Goal: Task Accomplishment & Management: Manage account settings

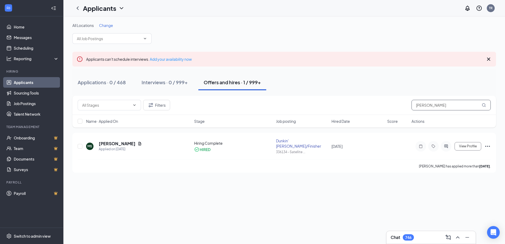
drag, startPoint x: 418, startPoint y: 106, endPoint x: 388, endPoint y: 104, distance: 30.0
click at [390, 105] on div "Filters [PERSON_NAME]" at bounding box center [284, 105] width 413 height 11
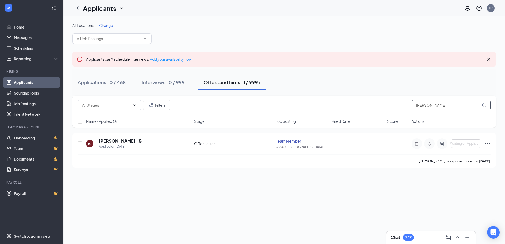
drag, startPoint x: 422, startPoint y: 107, endPoint x: 340, endPoint y: 104, distance: 82.2
click at [341, 105] on div "Filters [PERSON_NAME]" at bounding box center [284, 105] width 413 height 11
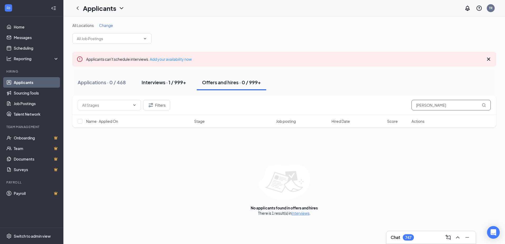
type input "[PERSON_NAME]"
click at [165, 84] on div "Interviews · 1 / 999+" at bounding box center [164, 82] width 45 height 7
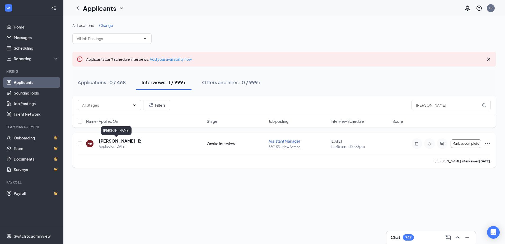
click at [113, 142] on h5 "[PERSON_NAME]" at bounding box center [117, 141] width 37 height 6
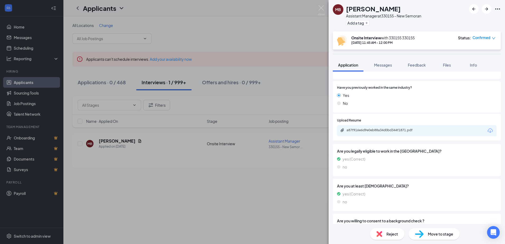
scroll to position [98, 0]
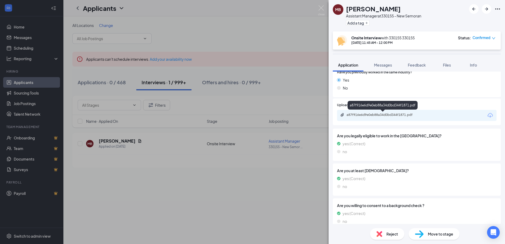
click at [392, 116] on div "a87f916e6d9e0eb88a34d0bd344f1871.pdf" at bounding box center [384, 115] width 74 height 4
click at [385, 233] on div "Reject" at bounding box center [387, 234] width 34 height 12
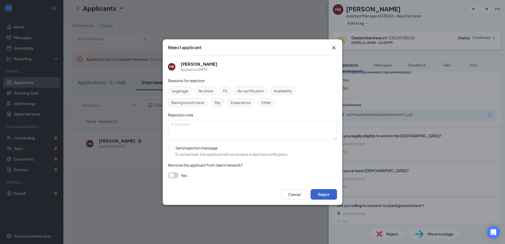
click at [323, 195] on button "Reject" at bounding box center [324, 194] width 26 height 11
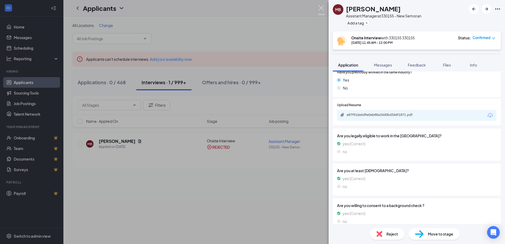
click at [322, 6] on img at bounding box center [321, 10] width 7 height 10
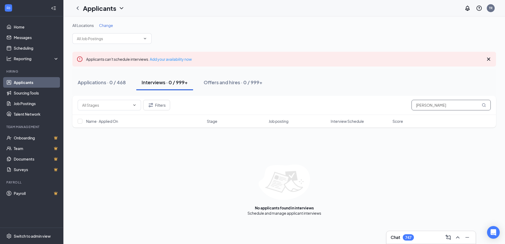
drag, startPoint x: 430, startPoint y: 107, endPoint x: 363, endPoint y: 109, distance: 66.9
click at [363, 109] on div "Filters [PERSON_NAME]" at bounding box center [284, 105] width 413 height 11
type input "[PERSON_NAME]"
click at [235, 85] on div "Offers and hires · 1 / 999+" at bounding box center [230, 82] width 57 height 7
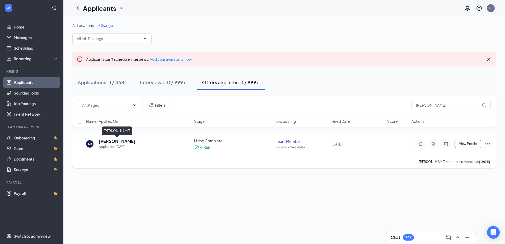
click at [110, 142] on h5 "[PERSON_NAME]" at bounding box center [117, 141] width 37 height 6
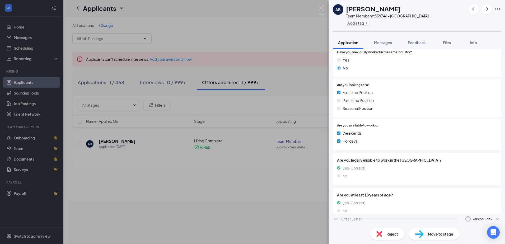
scroll to position [102, 0]
click at [364, 221] on div "Offer Letter Version 1 of 2" at bounding box center [417, 226] width 168 height 11
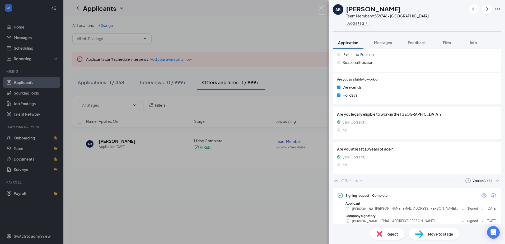
scroll to position [148, 0]
click at [481, 192] on icon "Eye" at bounding box center [484, 195] width 6 height 6
click at [321, 7] on img at bounding box center [321, 10] width 7 height 10
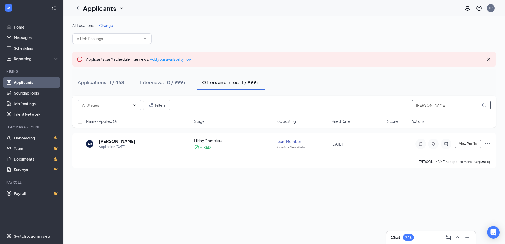
drag, startPoint x: 433, startPoint y: 106, endPoint x: 375, endPoint y: 103, distance: 58.2
click at [375, 103] on div "Filters [PERSON_NAME]" at bounding box center [284, 105] width 413 height 11
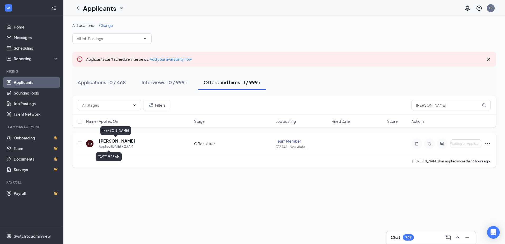
click at [110, 143] on h5 "[PERSON_NAME]" at bounding box center [117, 141] width 37 height 6
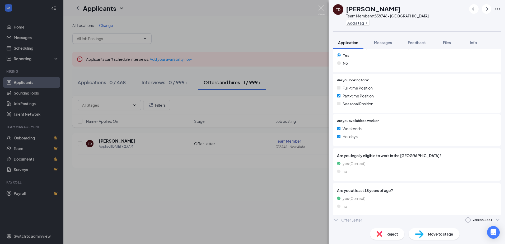
scroll to position [87, 0]
click at [359, 219] on div "Offer Letter" at bounding box center [351, 221] width 21 height 5
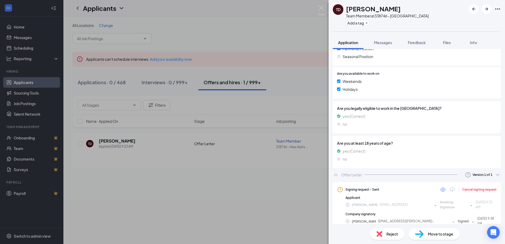
scroll to position [133, 0]
click at [319, 8] on img at bounding box center [321, 10] width 7 height 10
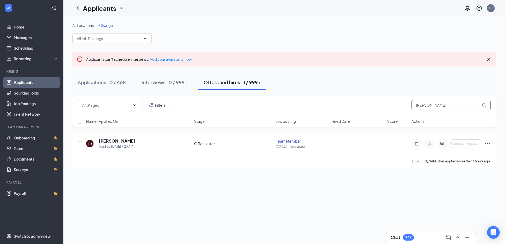
drag, startPoint x: 428, startPoint y: 105, endPoint x: 386, endPoint y: 106, distance: 42.3
click at [386, 106] on div "Filters [PERSON_NAME]" at bounding box center [284, 105] width 413 height 11
click at [134, 142] on h5 "[PERSON_NAME]" at bounding box center [117, 141] width 37 height 6
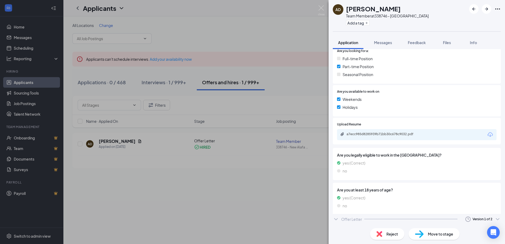
scroll to position [131, 0]
click at [466, 219] on icon "Clock" at bounding box center [468, 221] width 5 height 5
click at [464, 212] on li "Sent: [DATE] 10:24 AM" at bounding box center [465, 209] width 63 height 12
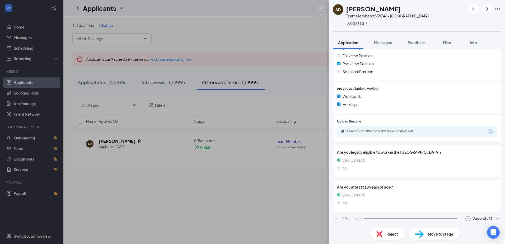
click at [370, 215] on div "Offer Letter Version 2 of 2" at bounding box center [417, 219] width 168 height 11
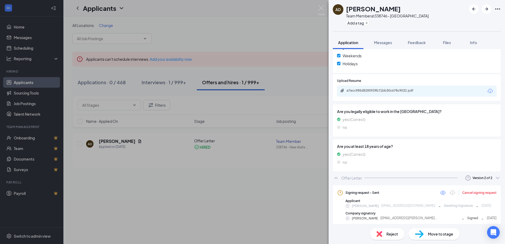
scroll to position [178, 0]
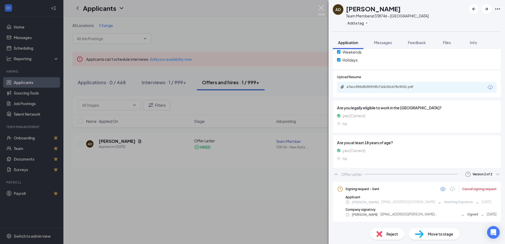
click at [319, 9] on img at bounding box center [321, 10] width 7 height 10
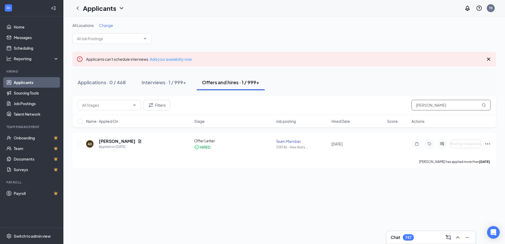
drag, startPoint x: 442, startPoint y: 105, endPoint x: 375, endPoint y: 104, distance: 66.9
click at [375, 104] on div "Filters alisabeth" at bounding box center [284, 105] width 413 height 11
click at [113, 141] on h5 "[PERSON_NAME]" at bounding box center [117, 141] width 37 height 6
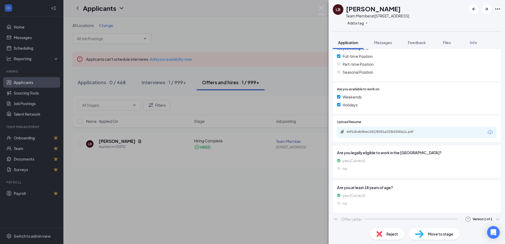
scroll to position [133, 0]
drag, startPoint x: 354, startPoint y: 218, endPoint x: 359, endPoint y: 214, distance: 6.4
click at [354, 218] on div "Offer Letter" at bounding box center [351, 218] width 21 height 5
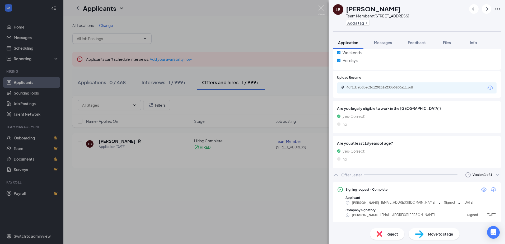
scroll to position [177, 0]
click at [481, 189] on icon "Eye" at bounding box center [483, 189] width 5 height 4
drag, startPoint x: 320, startPoint y: 7, endPoint x: 328, endPoint y: 13, distance: 9.8
click at [320, 7] on img at bounding box center [321, 10] width 7 height 10
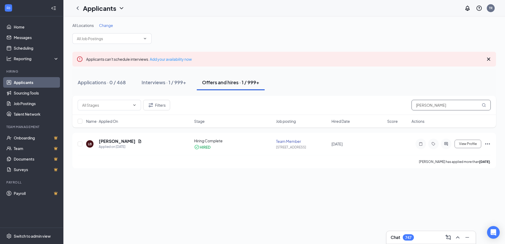
drag, startPoint x: 437, startPoint y: 104, endPoint x: 372, endPoint y: 108, distance: 65.4
click at [379, 105] on div "Filters [PERSON_NAME]" at bounding box center [284, 105] width 413 height 11
click at [109, 142] on h5 "[PERSON_NAME]" at bounding box center [117, 141] width 37 height 6
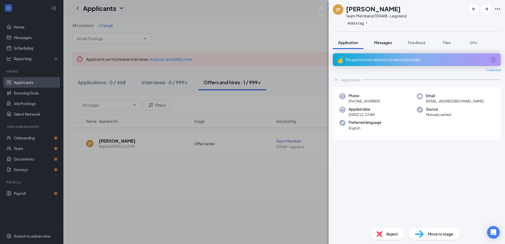
click at [386, 43] on span "Messages" at bounding box center [383, 42] width 18 height 5
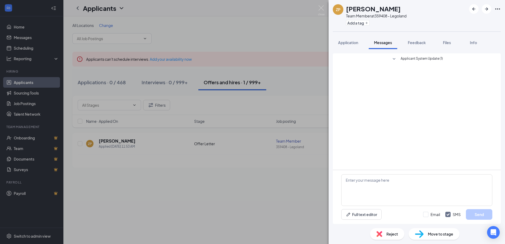
click at [395, 60] on icon "SmallChevronDown" at bounding box center [394, 59] width 6 height 6
click at [320, 8] on img at bounding box center [321, 10] width 7 height 10
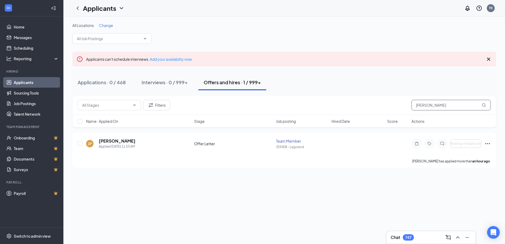
drag, startPoint x: 441, startPoint y: 105, endPoint x: 347, endPoint y: 105, distance: 93.5
click at [347, 105] on div "Filters [PERSON_NAME]" at bounding box center [284, 105] width 413 height 11
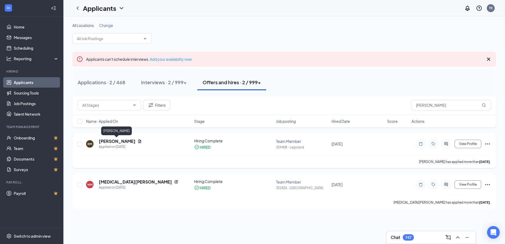
click at [112, 141] on h5 "[PERSON_NAME]" at bounding box center [117, 141] width 37 height 6
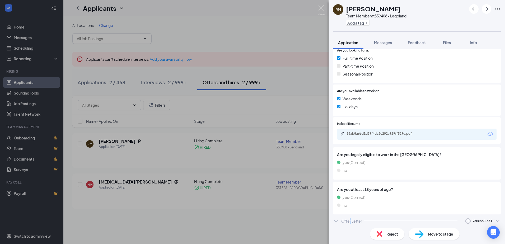
click at [350, 219] on div "Offer Letter" at bounding box center [351, 221] width 21 height 5
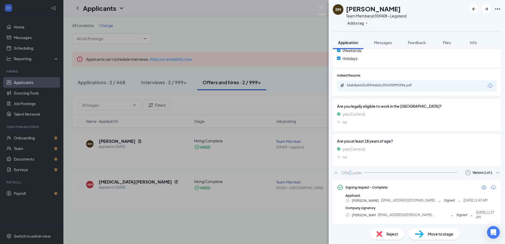
scroll to position [181, 0]
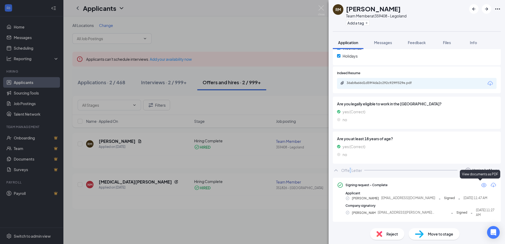
click at [482, 186] on icon "Eye" at bounding box center [483, 185] width 5 height 4
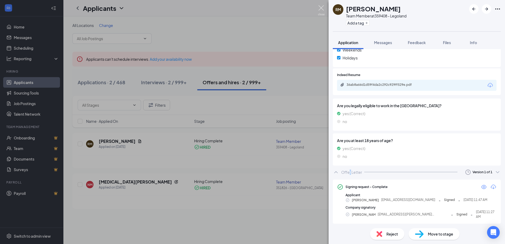
click at [322, 9] on img at bounding box center [321, 10] width 7 height 10
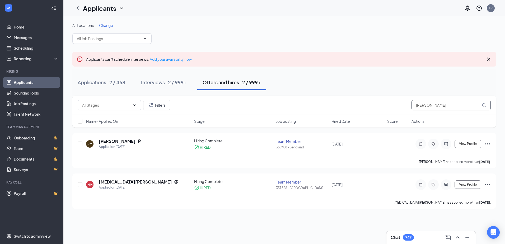
drag, startPoint x: 440, startPoint y: 103, endPoint x: 385, endPoint y: 104, distance: 55.0
click at [387, 104] on div "Filters [PERSON_NAME]" at bounding box center [284, 105] width 413 height 11
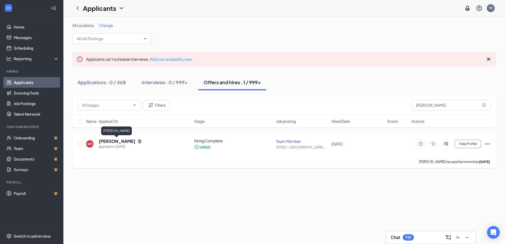
click at [112, 140] on h5 "[PERSON_NAME]" at bounding box center [117, 141] width 37 height 6
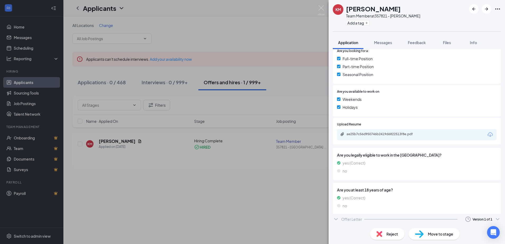
scroll to position [131, 0]
click at [347, 221] on div "Offer Letter" at bounding box center [351, 221] width 21 height 5
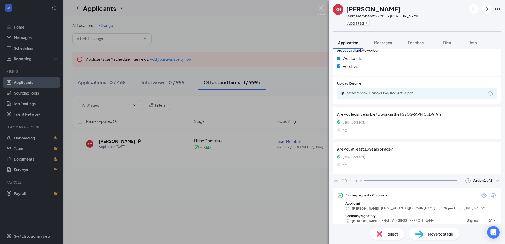
scroll to position [175, 0]
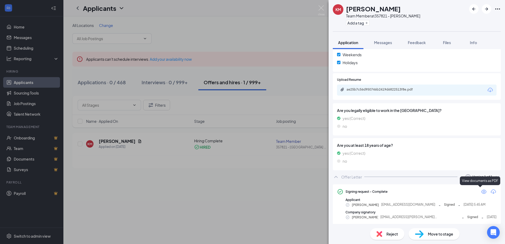
click at [481, 193] on icon "Eye" at bounding box center [484, 192] width 6 height 6
click at [321, 8] on img at bounding box center [321, 10] width 7 height 10
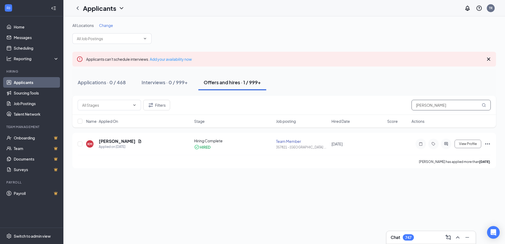
drag, startPoint x: 438, startPoint y: 105, endPoint x: 387, endPoint y: 106, distance: 50.8
click at [388, 107] on div "Filters [PERSON_NAME]" at bounding box center [284, 105] width 413 height 11
click at [126, 143] on h5 "[PERSON_NAME]" at bounding box center [117, 141] width 37 height 6
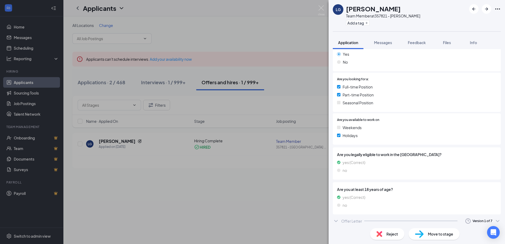
scroll to position [104, 0]
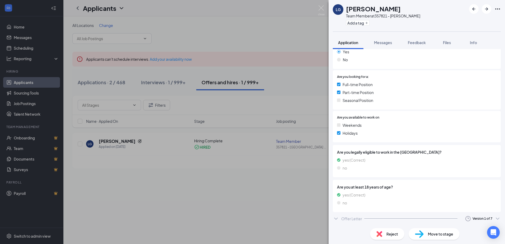
click at [487, 216] on div "Version 1 of 7" at bounding box center [482, 219] width 37 height 6
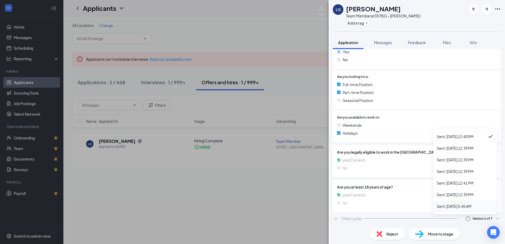
click at [468, 207] on div "Sent: [DATE] 5:45 AM" at bounding box center [465, 206] width 57 height 5
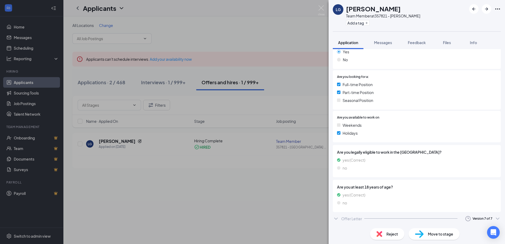
click at [347, 220] on div "Offer Letter" at bounding box center [351, 218] width 21 height 5
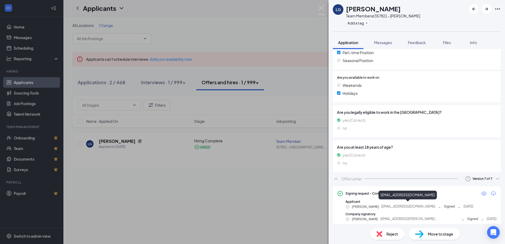
scroll to position [146, 0]
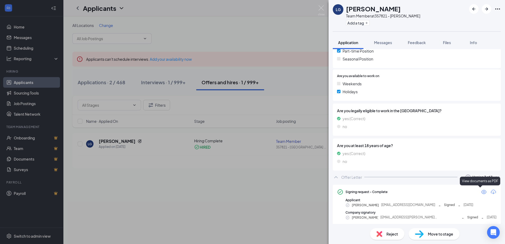
click at [481, 190] on icon "Eye" at bounding box center [484, 192] width 6 height 6
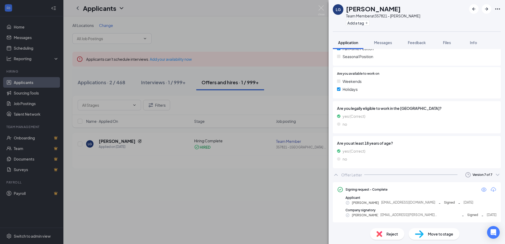
scroll to position [149, 0]
click at [481, 190] on icon "Eye" at bounding box center [483, 189] width 5 height 4
click at [323, 7] on img at bounding box center [321, 10] width 7 height 10
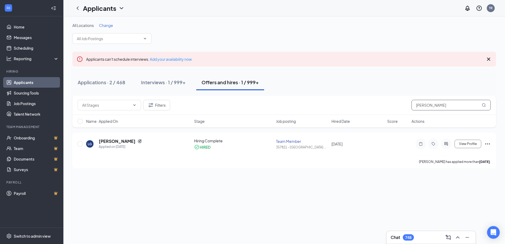
drag, startPoint x: 435, startPoint y: 105, endPoint x: 377, endPoint y: 105, distance: 57.9
click at [377, 105] on div "Filters [PERSON_NAME]" at bounding box center [284, 105] width 413 height 11
click at [136, 139] on h5 "[PERSON_NAME]" at bounding box center [117, 141] width 37 height 6
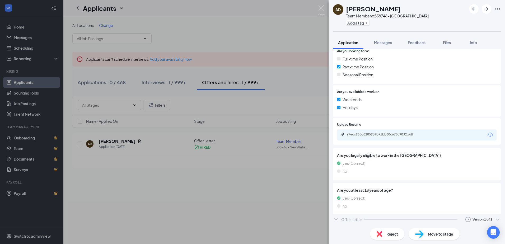
scroll to position [131, 0]
click at [483, 220] on div "Version 1 of 2" at bounding box center [483, 221] width 20 height 4
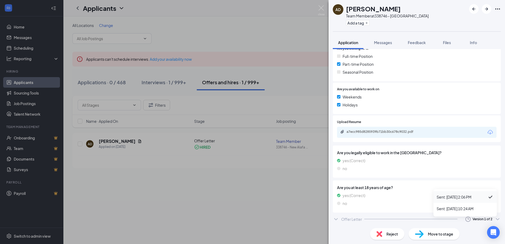
scroll to position [133, 0]
click at [461, 196] on div "Sent: [DATE] 2:06 PM" at bounding box center [465, 197] width 57 height 6
click at [343, 221] on div "Offer Letter" at bounding box center [351, 218] width 21 height 5
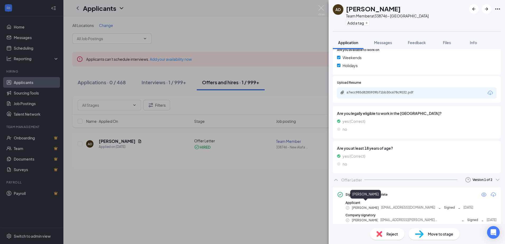
scroll to position [175, 0]
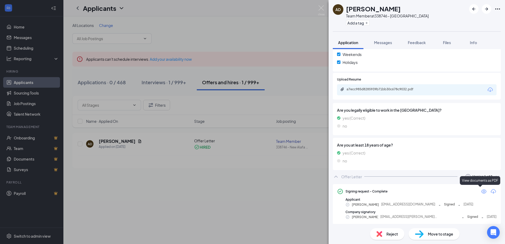
click at [481, 191] on icon "Eye" at bounding box center [483, 191] width 5 height 4
click at [462, 201] on div "Sent: [DATE] 10:24 AM" at bounding box center [465, 200] width 57 height 5
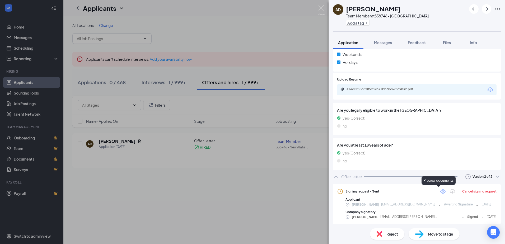
click at [440, 192] on icon "Eye" at bounding box center [443, 191] width 6 height 6
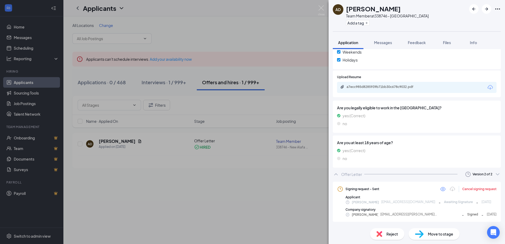
scroll to position [179, 0]
click at [495, 171] on icon "ChevronDown" at bounding box center [498, 174] width 6 height 6
click at [478, 188] on div "Cancel signing request" at bounding box center [479, 189] width 34 height 4
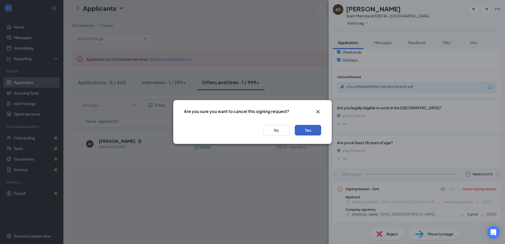
click at [307, 131] on button "Yes" at bounding box center [308, 130] width 26 height 11
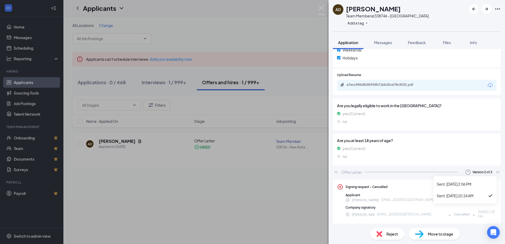
click at [483, 171] on div "Version 2 of 2" at bounding box center [483, 172] width 20 height 4
click at [459, 183] on div "Sent: [DATE] 2:06 PM" at bounding box center [465, 184] width 57 height 5
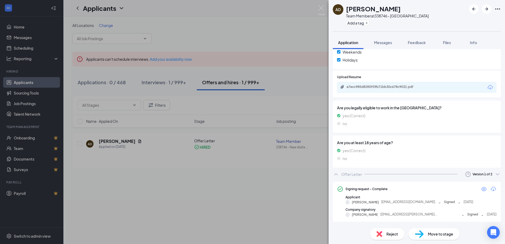
scroll to position [177, 0]
click at [481, 188] on icon "Eye" at bounding box center [483, 189] width 5 height 4
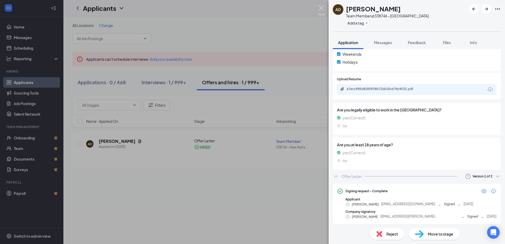
click at [321, 6] on img at bounding box center [321, 10] width 7 height 10
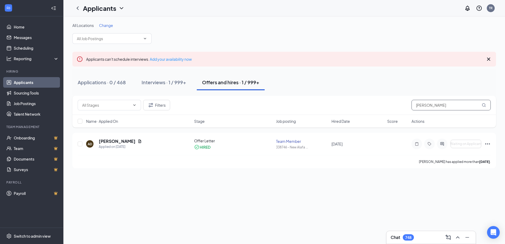
drag, startPoint x: 439, startPoint y: 104, endPoint x: 370, endPoint y: 110, distance: 68.4
click at [372, 112] on div "Filters alisabeth" at bounding box center [284, 105] width 424 height 19
click at [111, 141] on h5 "[PERSON_NAME]" at bounding box center [117, 141] width 37 height 6
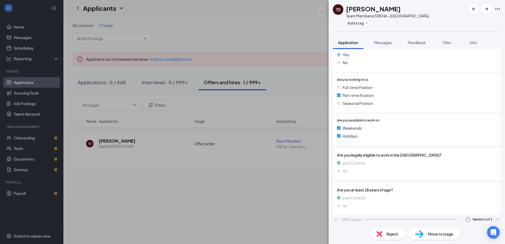
scroll to position [87, 0]
click at [358, 221] on div "Offer Letter" at bounding box center [351, 221] width 21 height 5
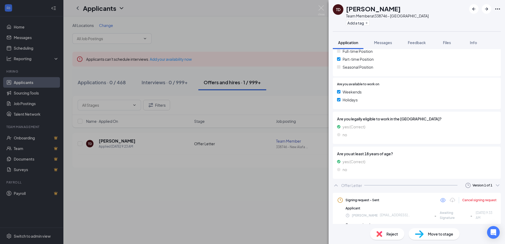
scroll to position [131, 0]
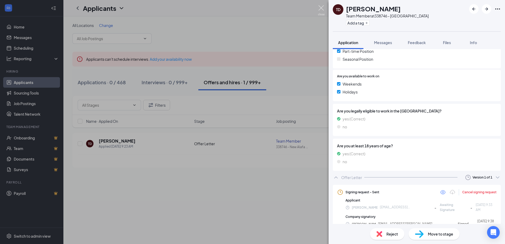
click at [321, 9] on img at bounding box center [321, 10] width 7 height 10
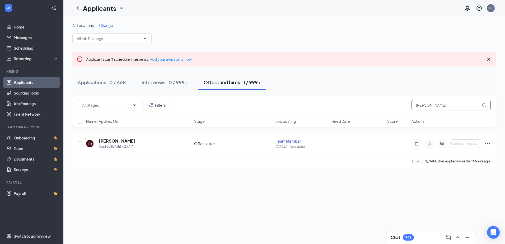
drag, startPoint x: 433, startPoint y: 106, endPoint x: 376, endPoint y: 109, distance: 57.2
click at [376, 109] on div "Filters [PERSON_NAME]" at bounding box center [284, 105] width 413 height 11
click at [117, 139] on h5 "[PERSON_NAME]" at bounding box center [117, 141] width 37 height 6
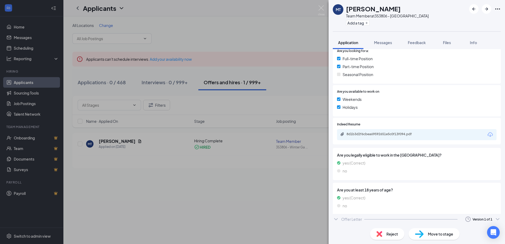
scroll to position [116, 0]
click at [343, 219] on div "Offer Letter" at bounding box center [351, 221] width 21 height 5
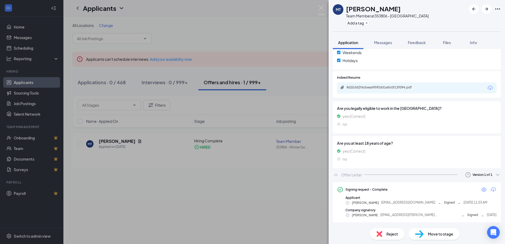
scroll to position [162, 0]
click at [481, 190] on icon "Eye" at bounding box center [483, 189] width 5 height 4
click at [321, 6] on img at bounding box center [321, 10] width 7 height 10
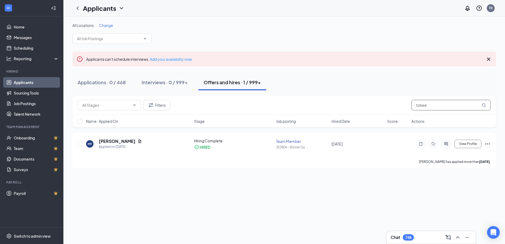
drag, startPoint x: 432, startPoint y: 105, endPoint x: 371, endPoint y: 103, distance: 61.1
click at [372, 103] on div "Filters tobee" at bounding box center [284, 105] width 413 height 11
type input "[PERSON_NAME]"
click at [109, 141] on h5 "[PERSON_NAME]" at bounding box center [117, 141] width 37 height 6
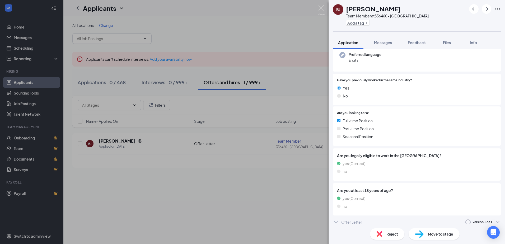
scroll to position [71, 0]
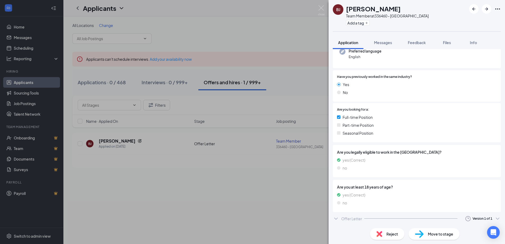
click at [370, 219] on div at bounding box center [410, 219] width 93 height 0
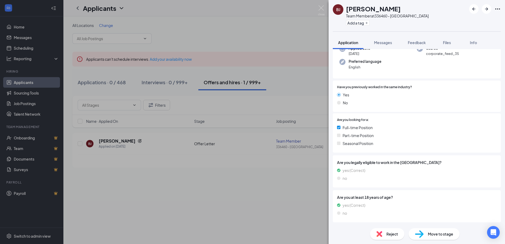
scroll to position [0, 0]
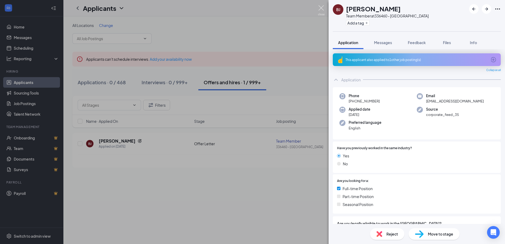
click at [321, 6] on img at bounding box center [321, 10] width 7 height 10
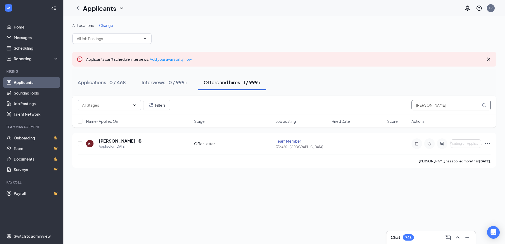
drag, startPoint x: 419, startPoint y: 105, endPoint x: 341, endPoint y: 105, distance: 77.2
click at [341, 105] on div "Filters [PERSON_NAME]" at bounding box center [284, 105] width 413 height 11
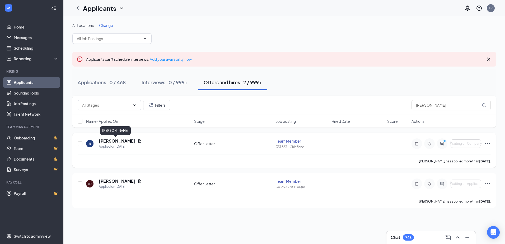
click at [113, 142] on h5 "Jennee Jaime" at bounding box center [117, 141] width 37 height 6
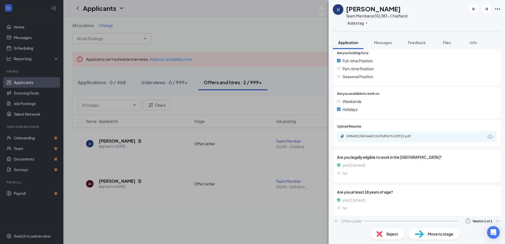
scroll to position [115, 0]
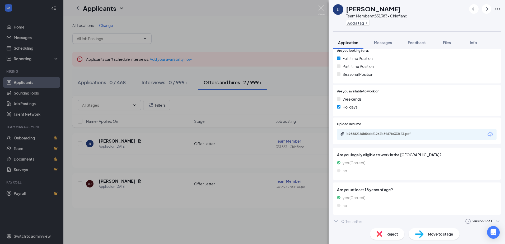
click at [346, 220] on div "Offer Letter" at bounding box center [351, 221] width 21 height 5
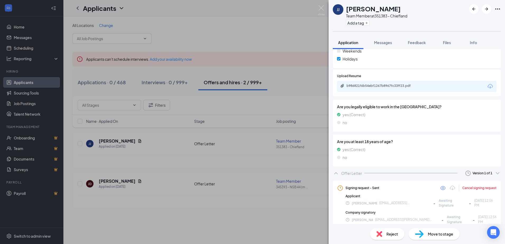
scroll to position [166, 0]
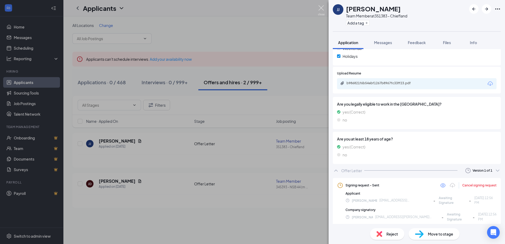
click at [322, 7] on img at bounding box center [321, 10] width 7 height 10
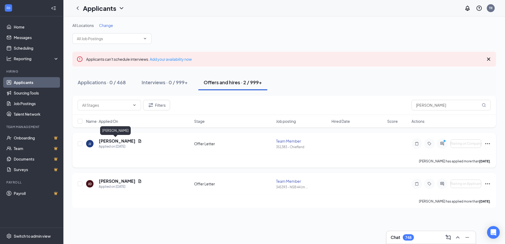
click at [113, 139] on h5 "Jennee Jaime" at bounding box center [117, 141] width 37 height 6
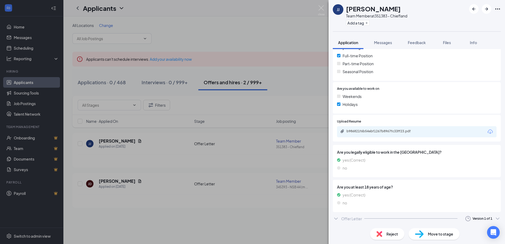
click at [348, 218] on div "Offer Letter" at bounding box center [351, 218] width 21 height 5
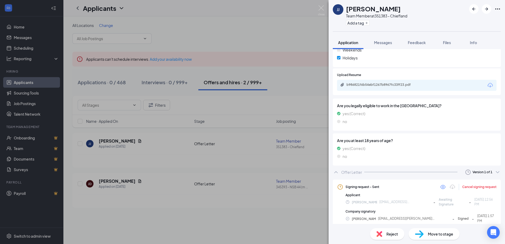
scroll to position [163, 0]
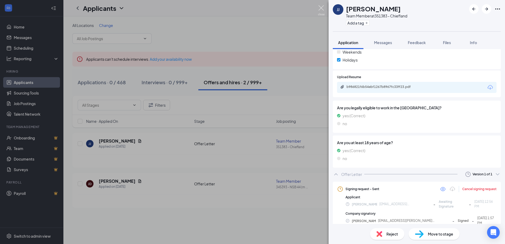
click at [321, 7] on img at bounding box center [321, 10] width 7 height 10
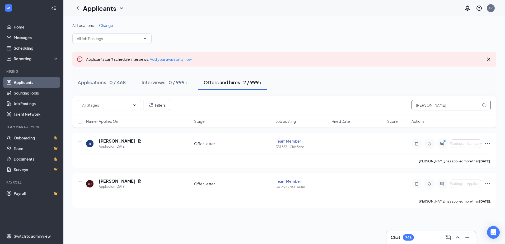
drag, startPoint x: 436, startPoint y: 104, endPoint x: 378, endPoint y: 108, distance: 57.7
click at [378, 108] on div "Filters jaime" at bounding box center [284, 105] width 413 height 11
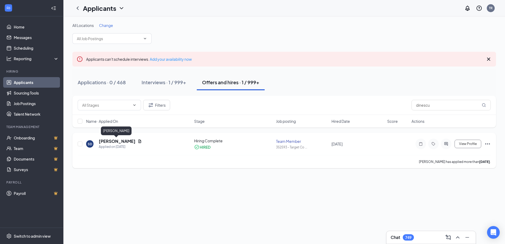
click at [116, 140] on h5 "Sophia Dinescu" at bounding box center [117, 141] width 37 height 6
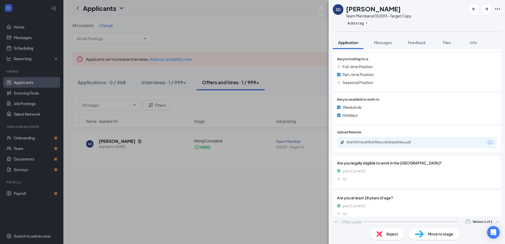
scroll to position [130, 0]
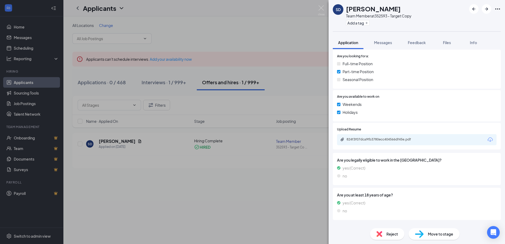
click at [356, 224] on div "Offer Letter" at bounding box center [351, 226] width 21 height 5
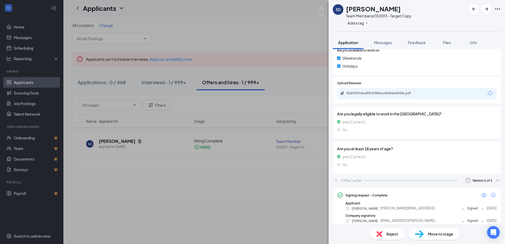
scroll to position [177, 0]
click at [481, 193] on icon "Eye" at bounding box center [483, 195] width 5 height 4
click at [322, 7] on img at bounding box center [321, 10] width 7 height 10
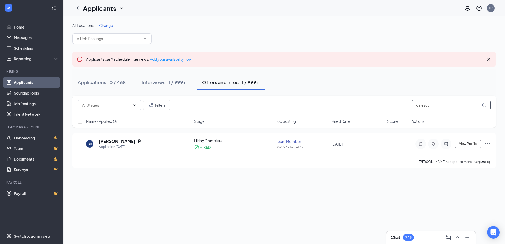
drag, startPoint x: 444, startPoint y: 108, endPoint x: 367, endPoint y: 97, distance: 77.7
click at [367, 100] on div "Filters dinescu" at bounding box center [284, 105] width 413 height 11
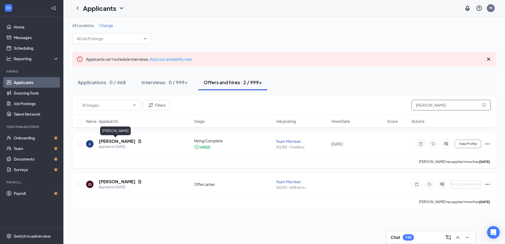
type input "jaime"
click at [106, 140] on h5 "Jennee Jaime" at bounding box center [117, 141] width 37 height 6
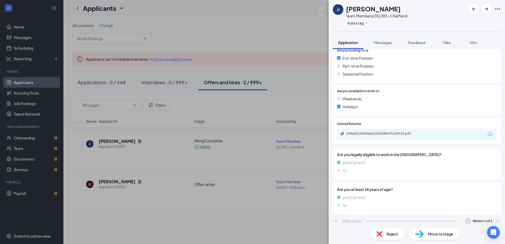
scroll to position [118, 0]
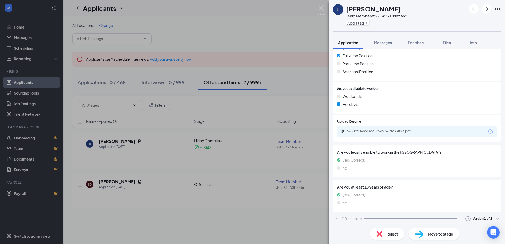
click at [355, 218] on div "Offer Letter" at bounding box center [351, 218] width 21 height 5
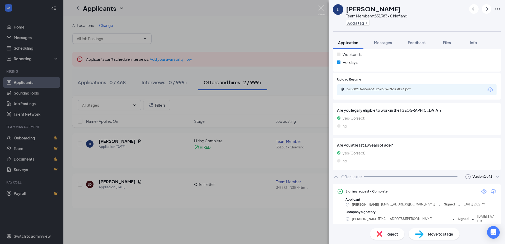
scroll to position [160, 0]
click at [481, 192] on icon "Eye" at bounding box center [483, 191] width 5 height 4
